Goal: Information Seeking & Learning: Find specific fact

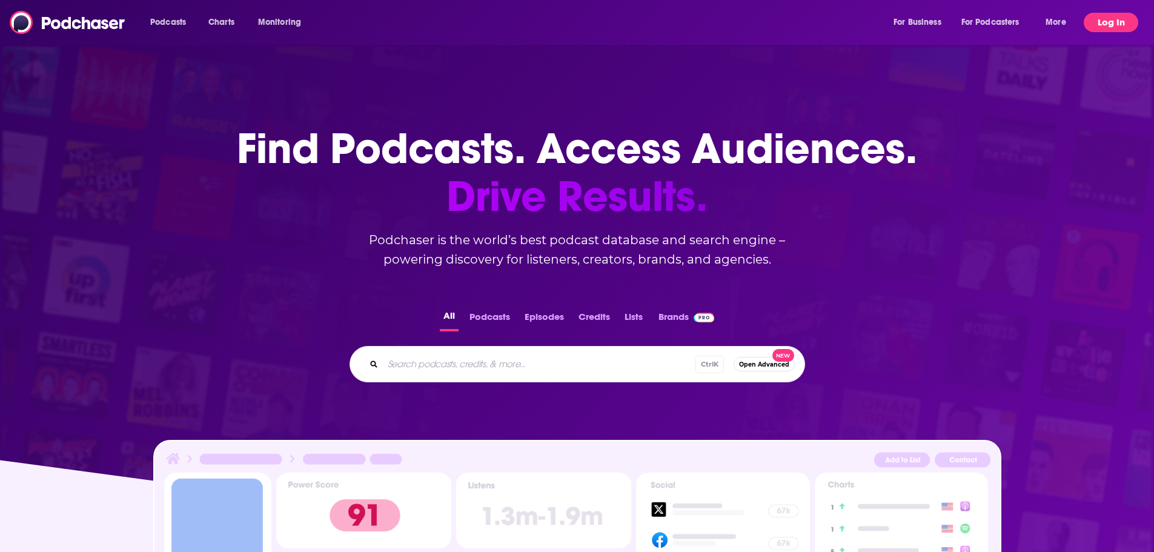
click at [1112, 15] on button "Log In" at bounding box center [1110, 22] width 54 height 19
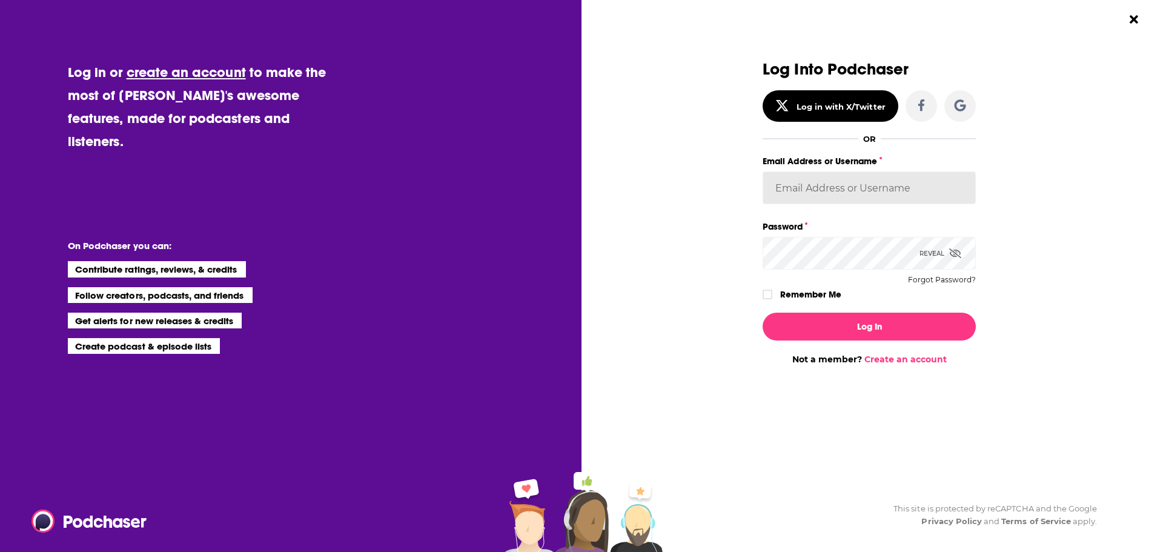
click at [830, 186] on input "Email Address or Username" at bounding box center [868, 187] width 213 height 33
type input "[PERSON_NAME][EMAIL_ADDRESS][DOMAIN_NAME]"
click at [959, 254] on icon "Dialog" at bounding box center [955, 253] width 12 height 10
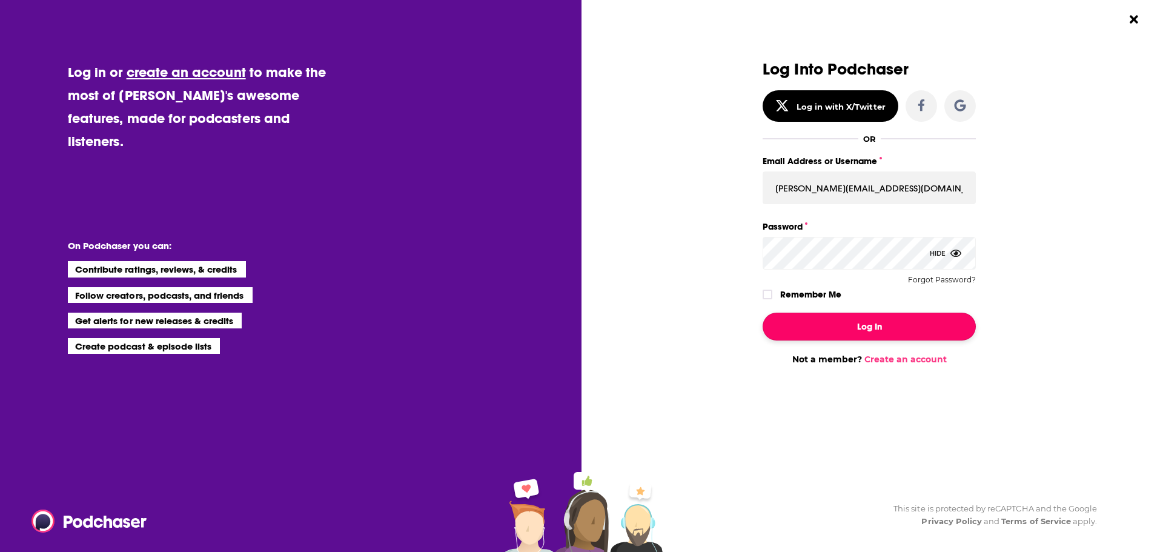
click at [862, 331] on button "Log In" at bounding box center [868, 326] width 213 height 28
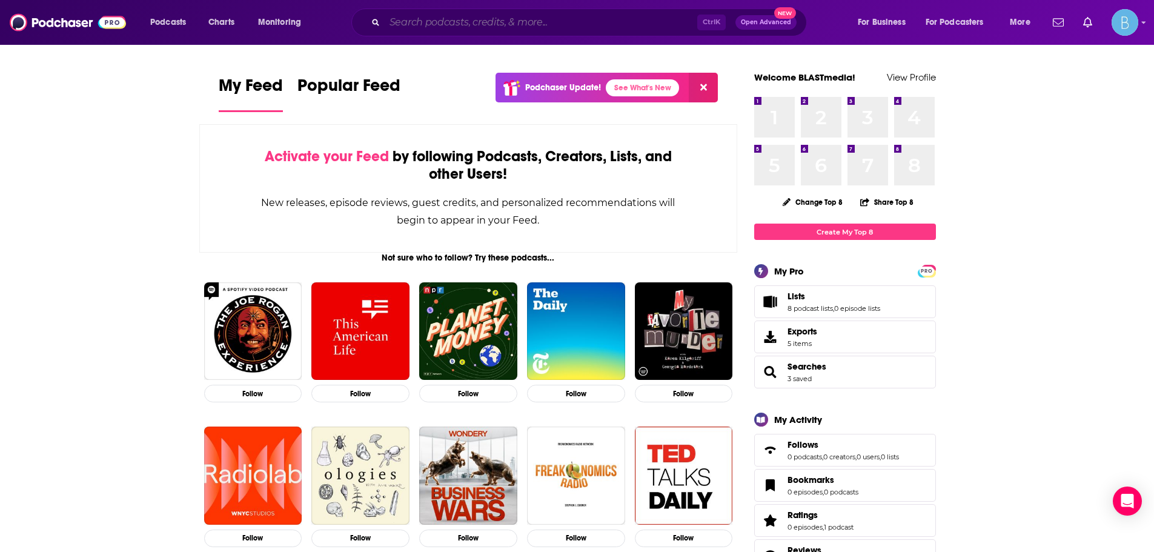
click at [443, 16] on input "Search podcasts, credits, & more..." at bounding box center [541, 22] width 312 height 19
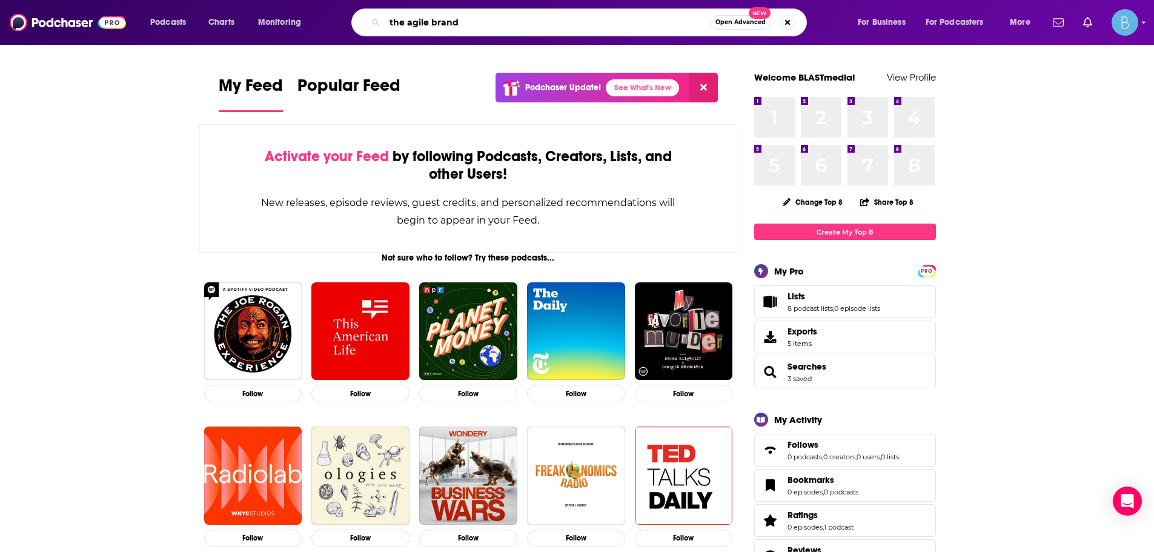
type input "the agile brand"
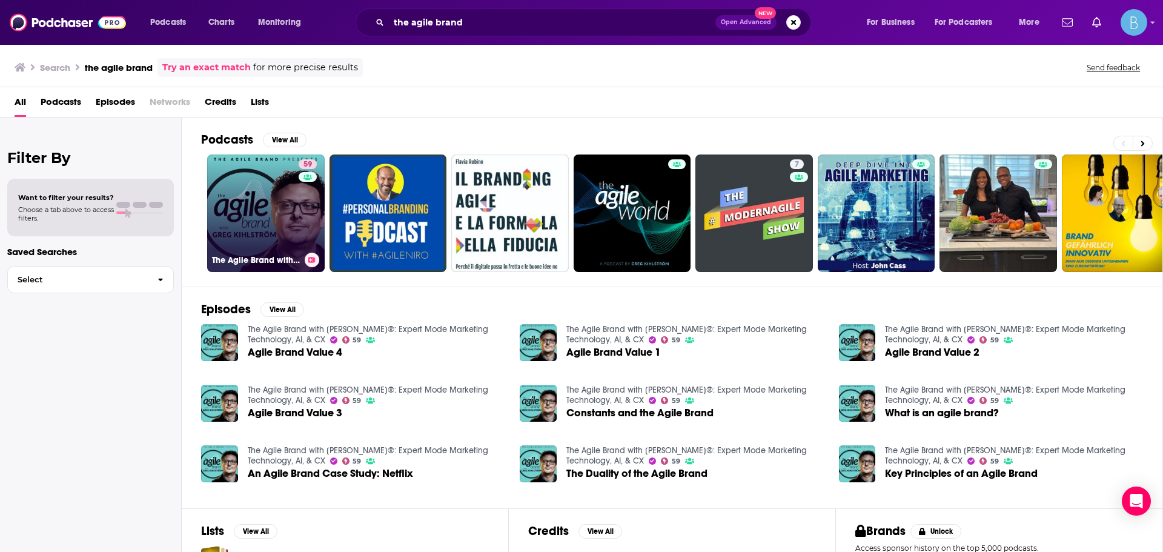
click at [252, 208] on link "59 The Agile Brand with [PERSON_NAME]®: Expert Mode Marketing Technology, AI, &…" at bounding box center [265, 212] width 117 height 117
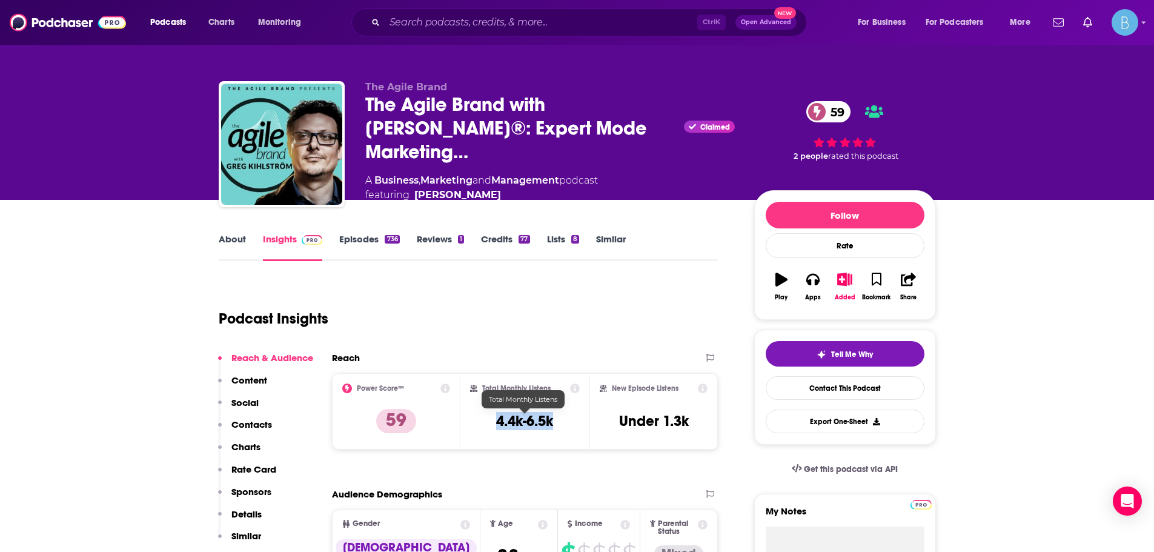
drag, startPoint x: 553, startPoint y: 418, endPoint x: 498, endPoint y: 414, distance: 55.9
click at [498, 414] on h3 "4.4k-6.5k" at bounding box center [524, 421] width 57 height 18
copy h3 "4.4k-6.5k"
